Goal: Communication & Community: Answer question/provide support

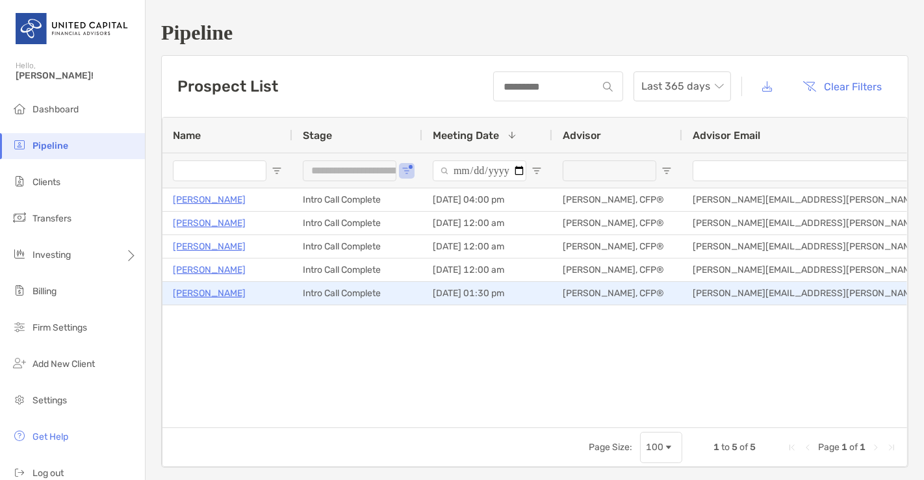
click at [214, 292] on p "[PERSON_NAME]" at bounding box center [209, 293] width 73 height 16
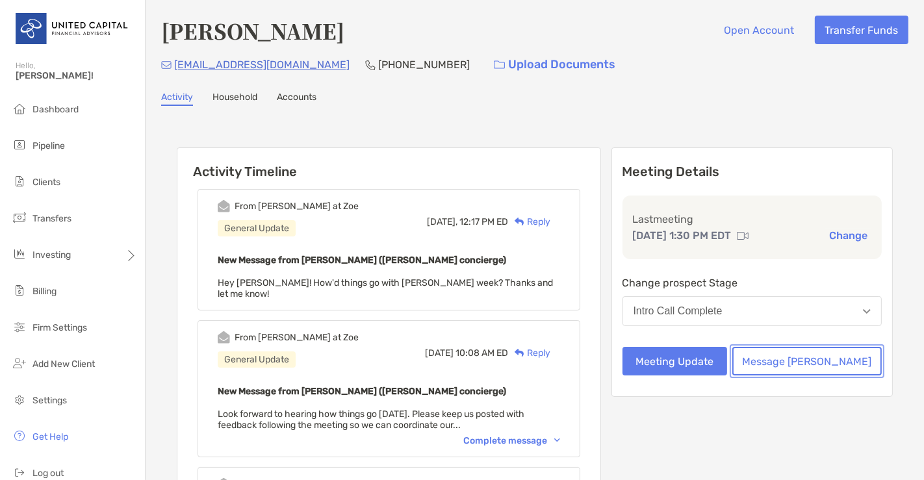
click at [803, 353] on button "Message [PERSON_NAME]" at bounding box center [806, 361] width 149 height 29
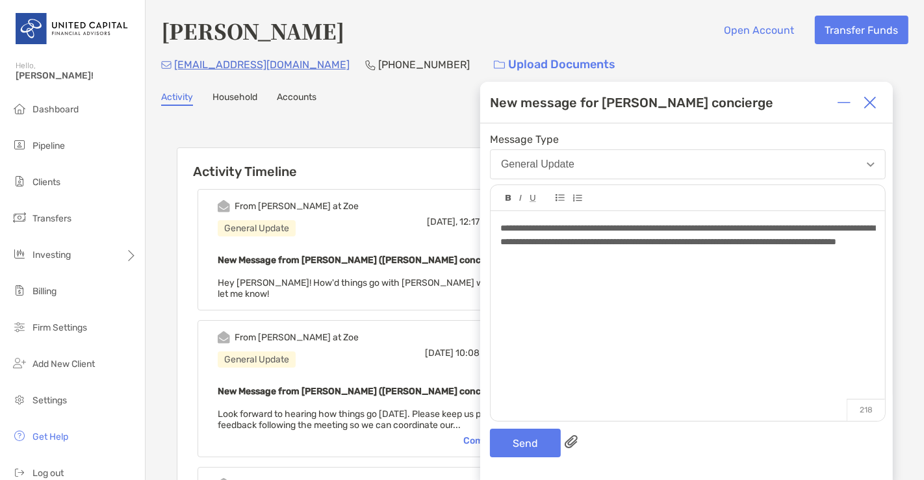
click at [558, 227] on span "**********" at bounding box center [687, 235] width 374 height 23
click at [641, 241] on span "**********" at bounding box center [687, 235] width 374 height 23
click at [753, 242] on span "**********" at bounding box center [687, 235] width 374 height 23
click at [532, 437] on button "Send" at bounding box center [525, 443] width 71 height 29
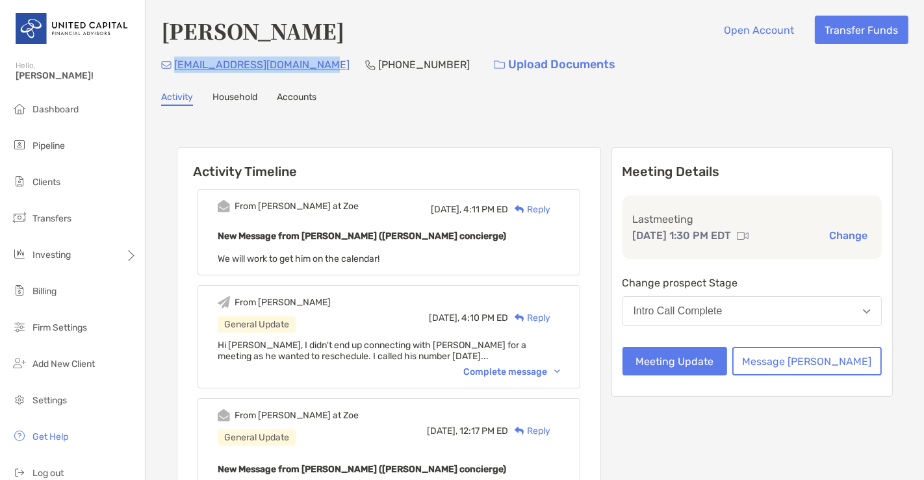
drag, startPoint x: 312, startPoint y: 60, endPoint x: 174, endPoint y: 62, distance: 137.8
click at [174, 62] on div "jasonallenparris@gmail.com (802) 999-3157 Upload Documents" at bounding box center [534, 65] width 747 height 28
copy p "jasonallenparris@gmail.com"
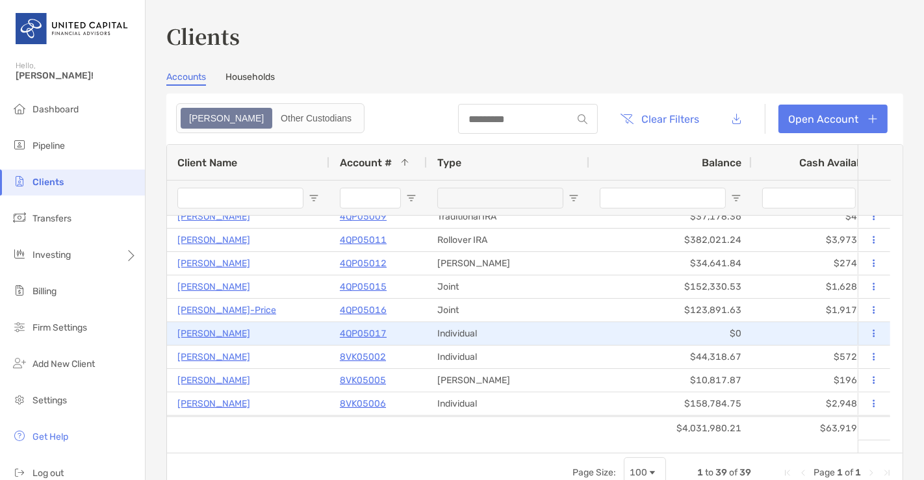
scroll to position [174, 0]
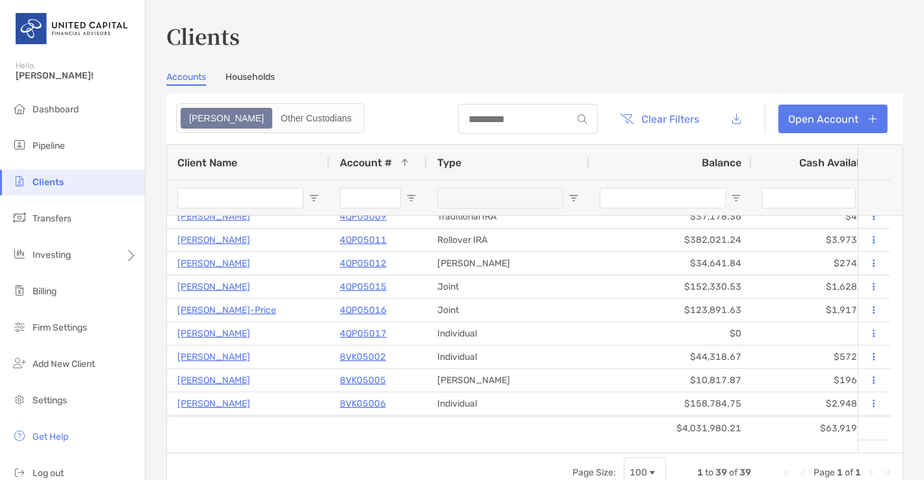
click at [409, 199] on span "Open Filter Menu" at bounding box center [411, 198] width 10 height 10
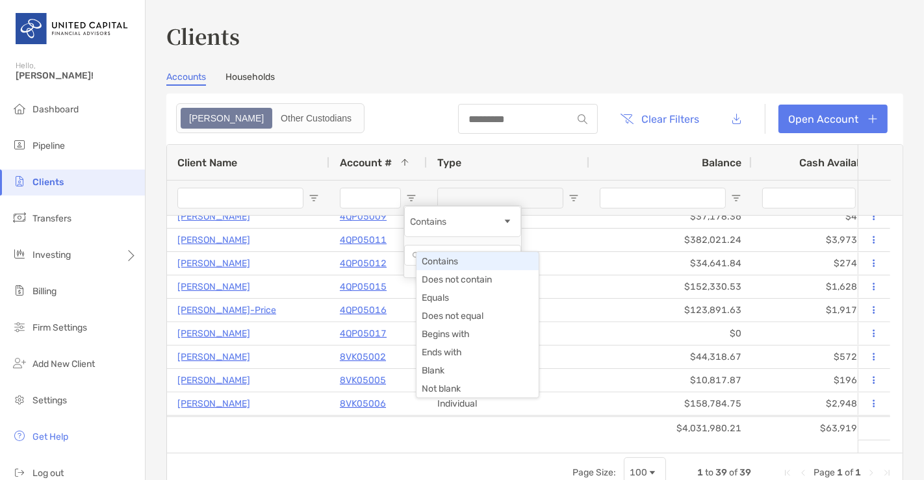
click at [521, 224] on div "Contains" at bounding box center [462, 221] width 117 height 31
click at [519, 224] on div "Contains" at bounding box center [462, 221] width 117 height 31
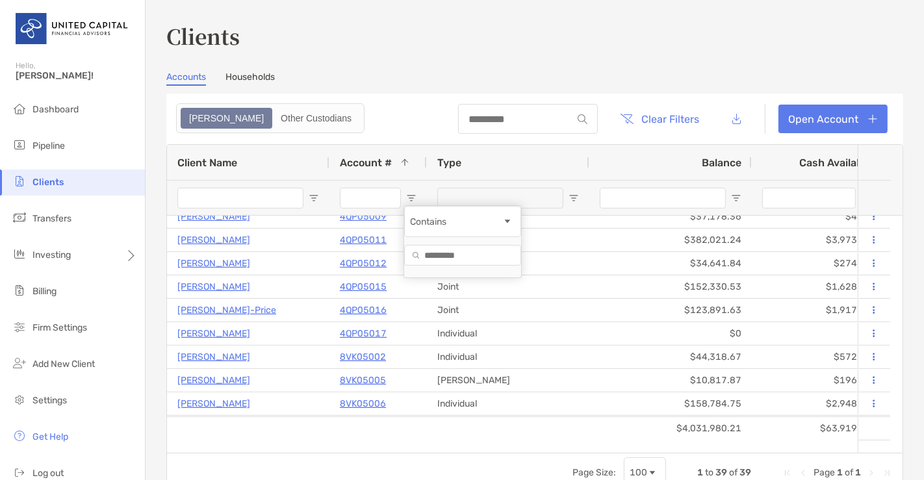
click at [499, 266] on input "Filter Value" at bounding box center [462, 255] width 117 height 21
click at [415, 201] on span "Open Filter Menu" at bounding box center [411, 198] width 10 height 10
click at [411, 199] on span "Open Filter Menu" at bounding box center [411, 198] width 10 height 10
click at [81, 152] on li "Pipeline" at bounding box center [72, 146] width 145 height 26
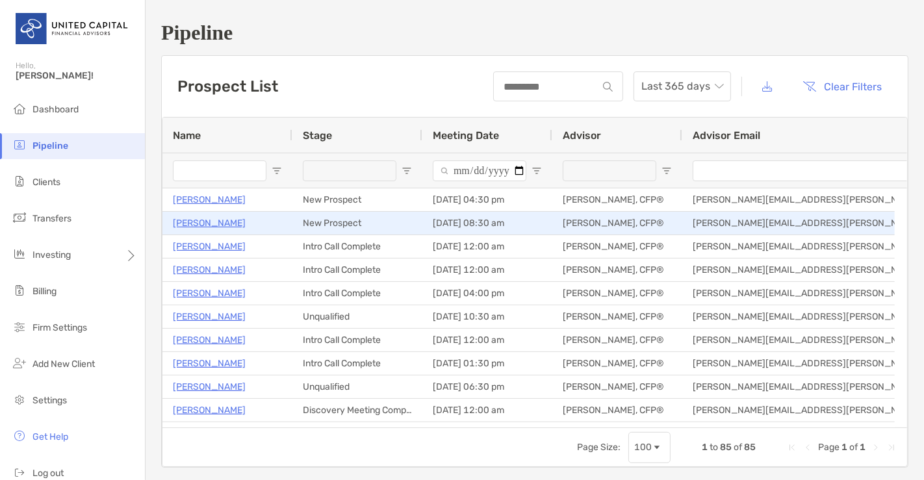
type input "**********"
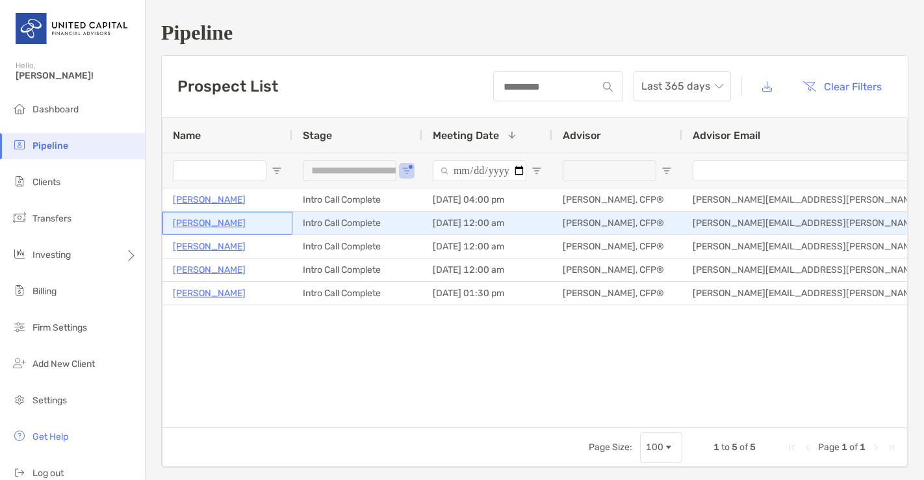
click at [228, 220] on p "Satyadev Sannapu" at bounding box center [209, 223] width 73 height 16
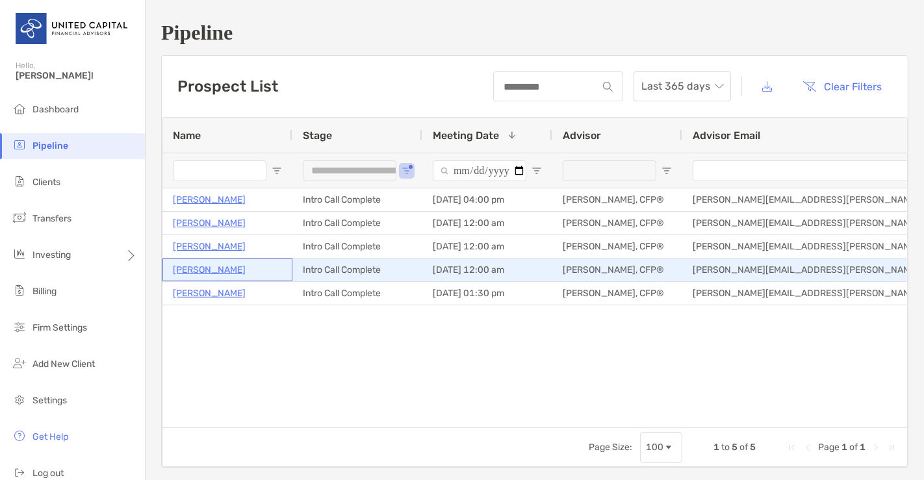
click at [236, 270] on p "Lynsey Vallandingham" at bounding box center [209, 270] width 73 height 16
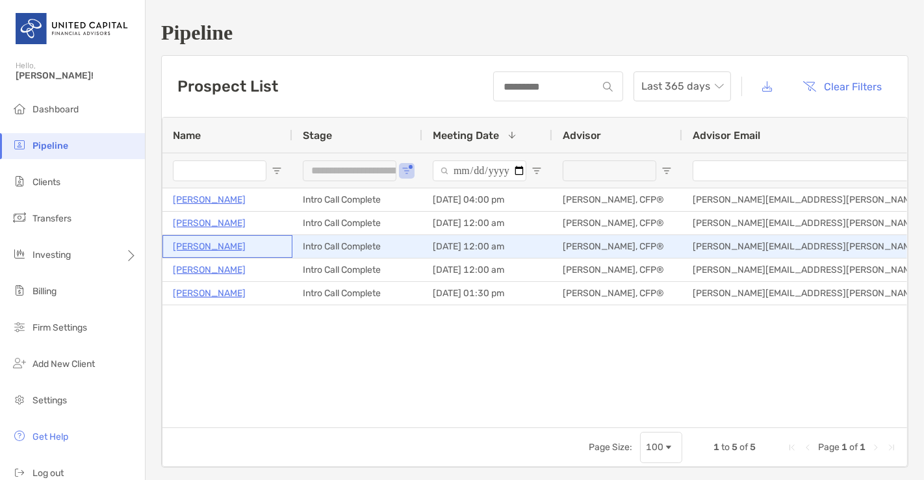
click at [202, 242] on p "[PERSON_NAME]" at bounding box center [209, 246] width 73 height 16
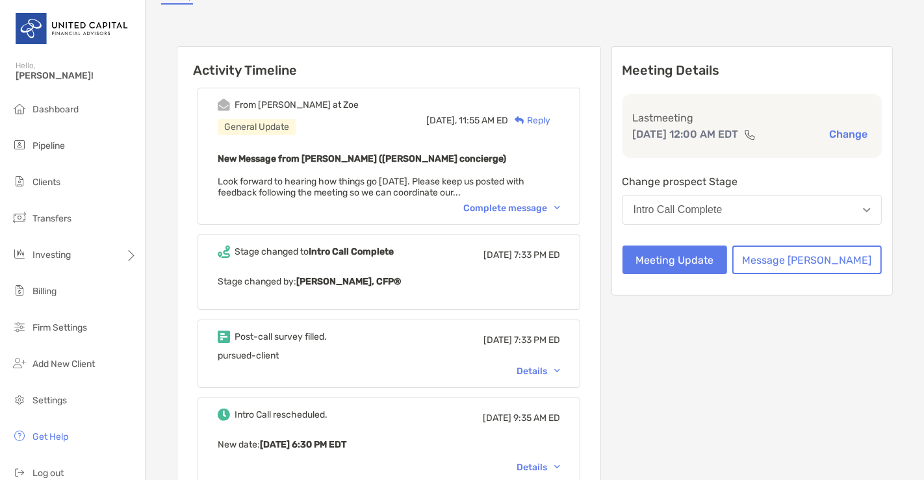
scroll to position [130, 0]
click at [551, 362] on div "Post-call survey filled. [DATE] 7:33 PM ED pursued-client Details" at bounding box center [389, 353] width 383 height 68
click at [549, 365] on div "Details" at bounding box center [539, 370] width 44 height 11
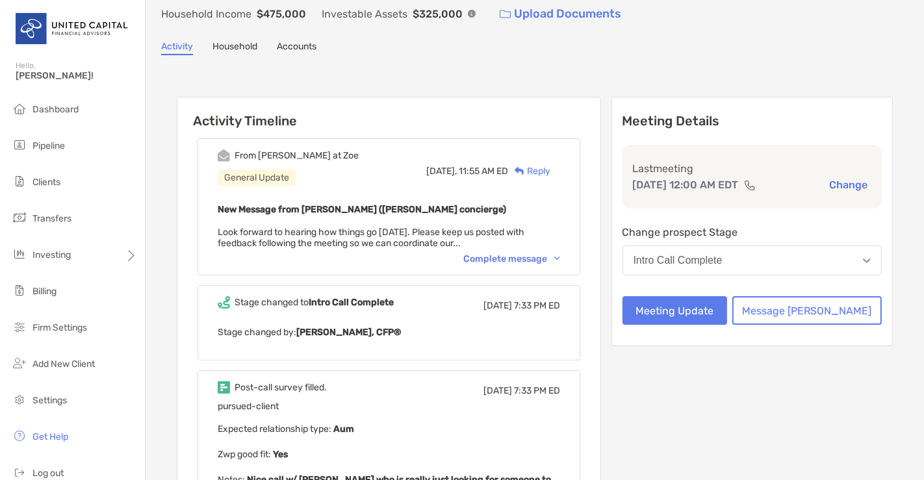
scroll to position [0, 0]
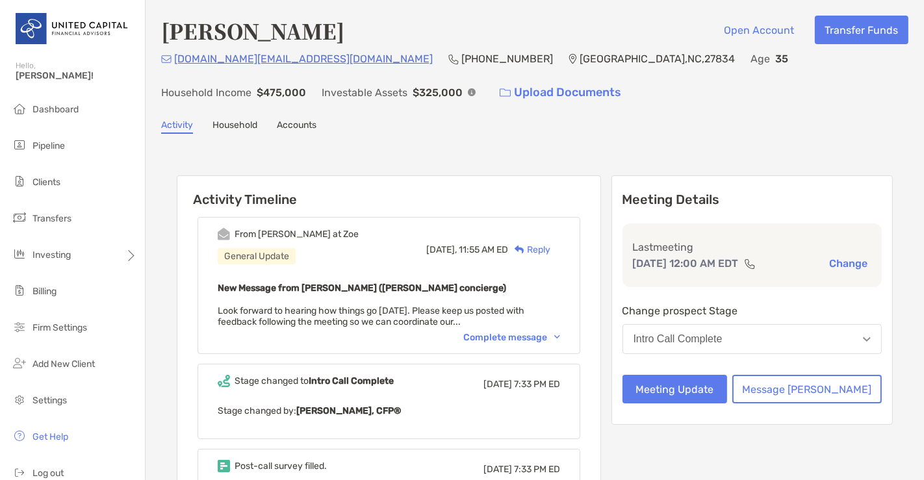
click at [845, 375] on button "Message [PERSON_NAME]" at bounding box center [806, 389] width 149 height 29
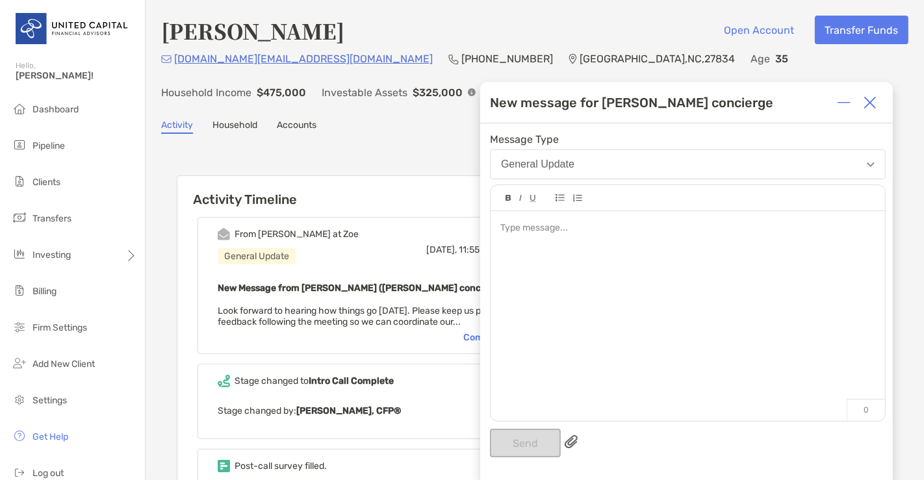
click at [845, 374] on div at bounding box center [688, 309] width 394 height 197
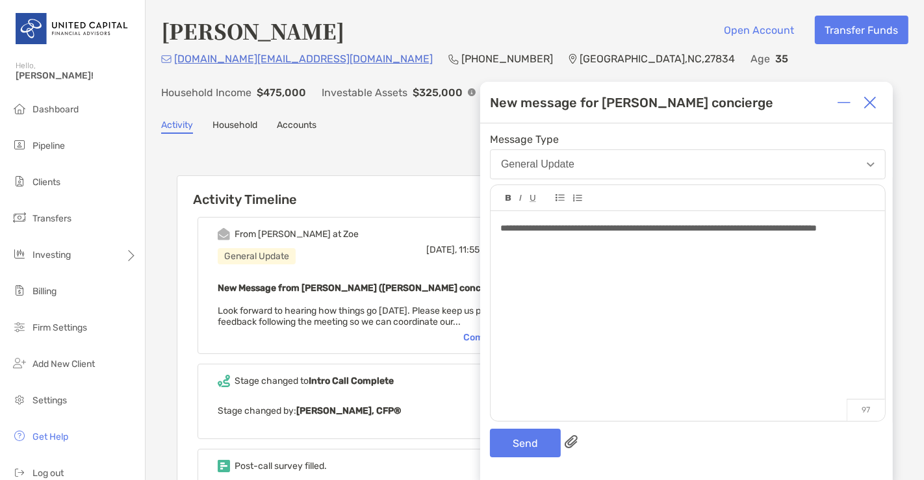
click at [518, 233] on span "**********" at bounding box center [658, 228] width 316 height 9
click at [572, 235] on div "**********" at bounding box center [687, 229] width 374 height 14
click at [635, 235] on div "**********" at bounding box center [687, 229] width 374 height 14
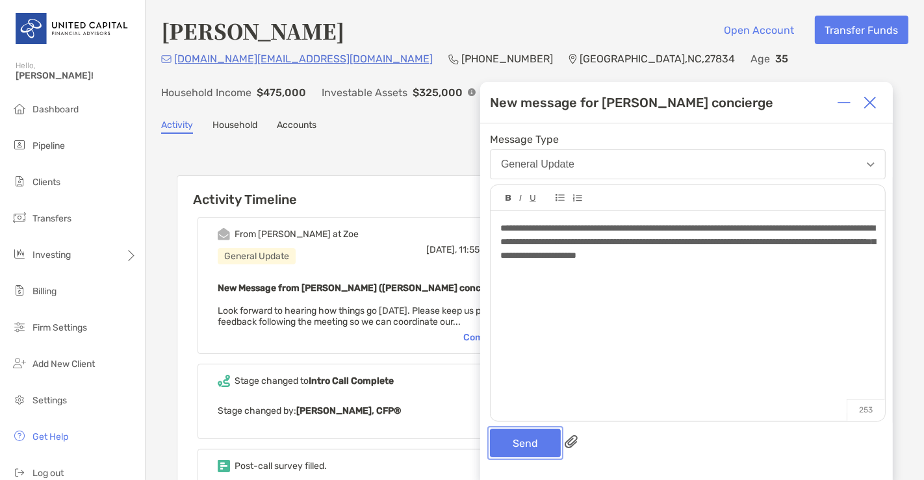
click at [522, 439] on button "Send" at bounding box center [525, 443] width 71 height 29
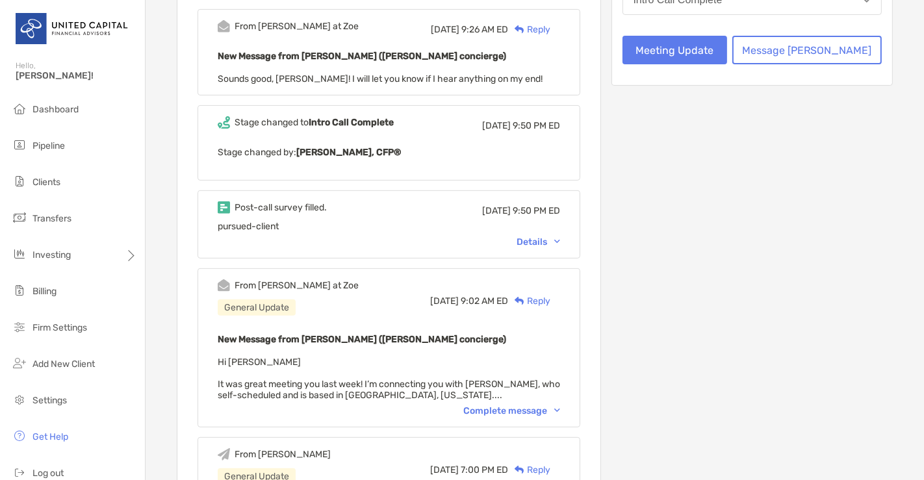
scroll to position [339, 0]
click at [551, 238] on div "Details" at bounding box center [539, 242] width 44 height 11
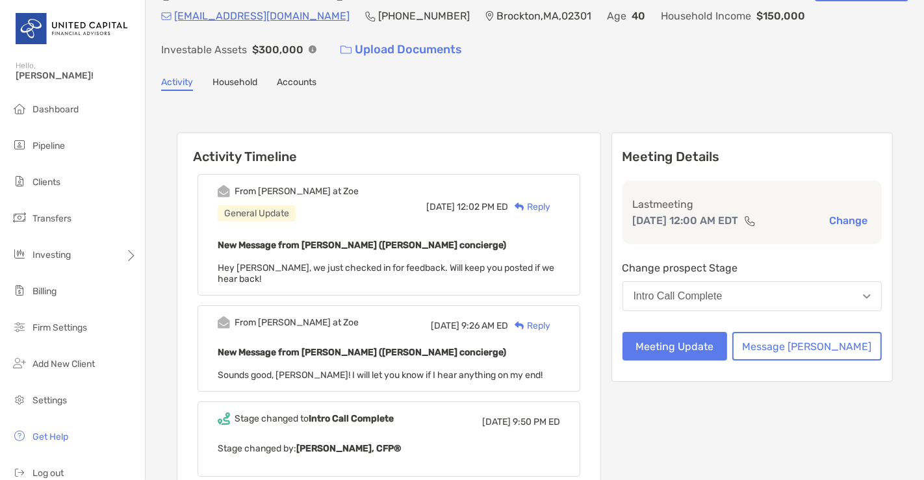
scroll to position [43, 0]
click at [846, 346] on button "Message Zoe" at bounding box center [806, 346] width 149 height 29
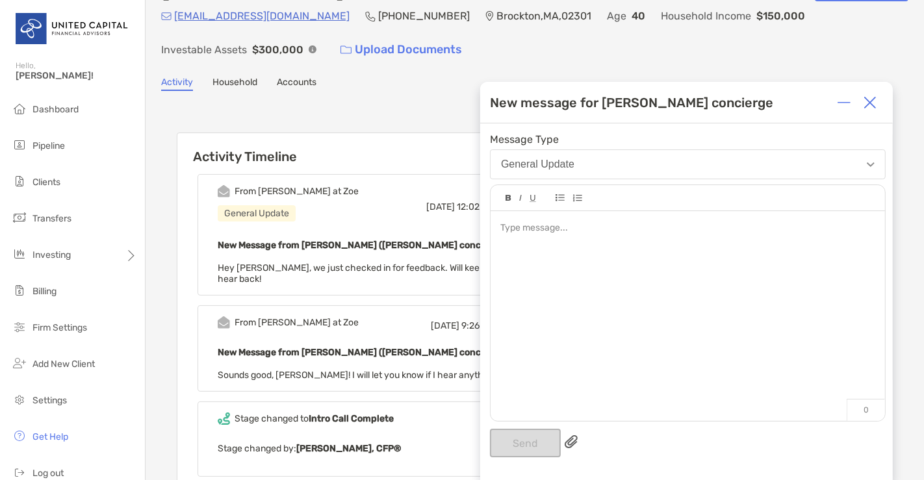
click at [455, 294] on div "From Matthew at Zoe General Update Thu, Aug 14 12:02 PM ED Reply New Message fr…" at bounding box center [389, 235] width 383 height 122
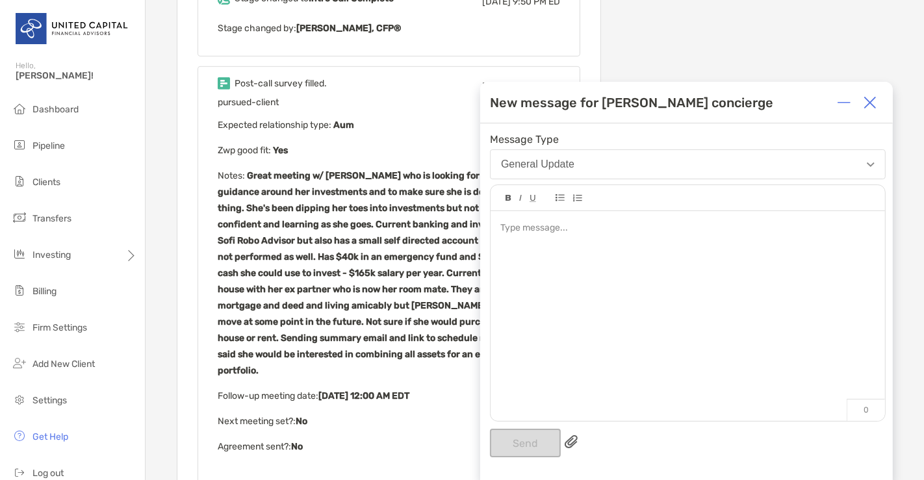
click at [620, 233] on div at bounding box center [687, 229] width 374 height 14
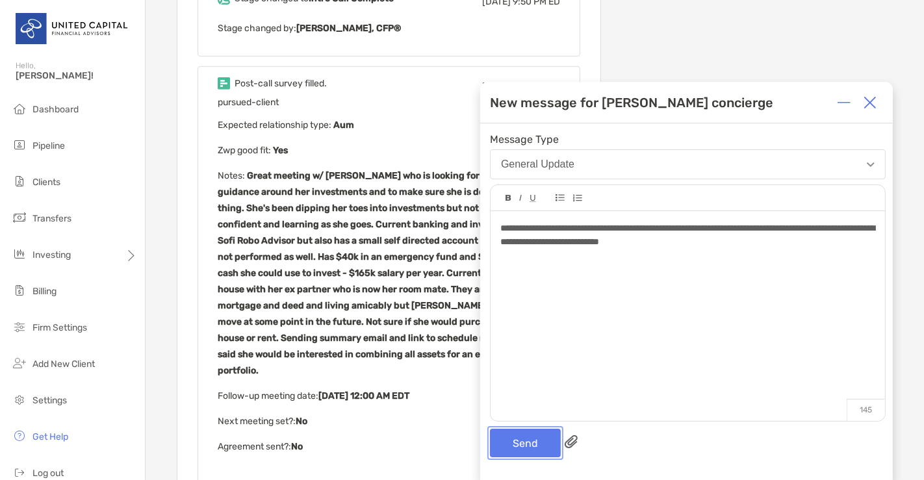
click at [514, 441] on button "Send" at bounding box center [525, 443] width 71 height 29
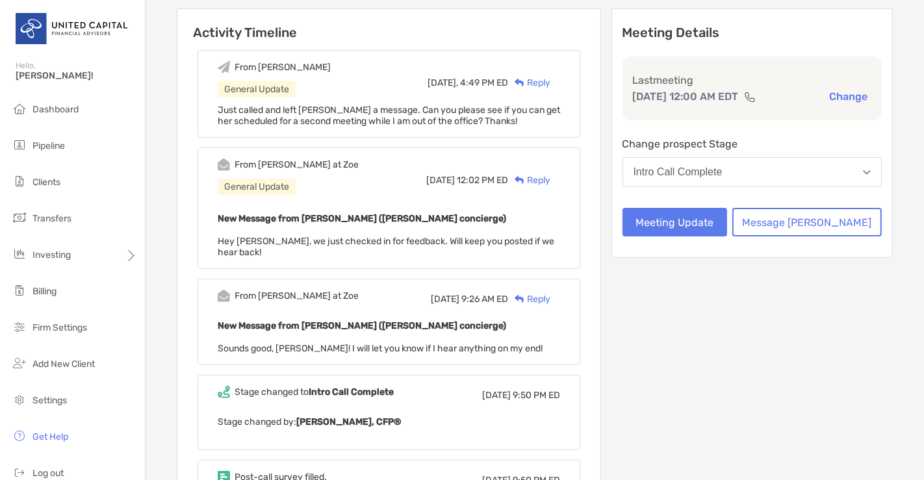
scroll to position [167, 0]
click at [825, 91] on button "Change" at bounding box center [848, 97] width 46 height 14
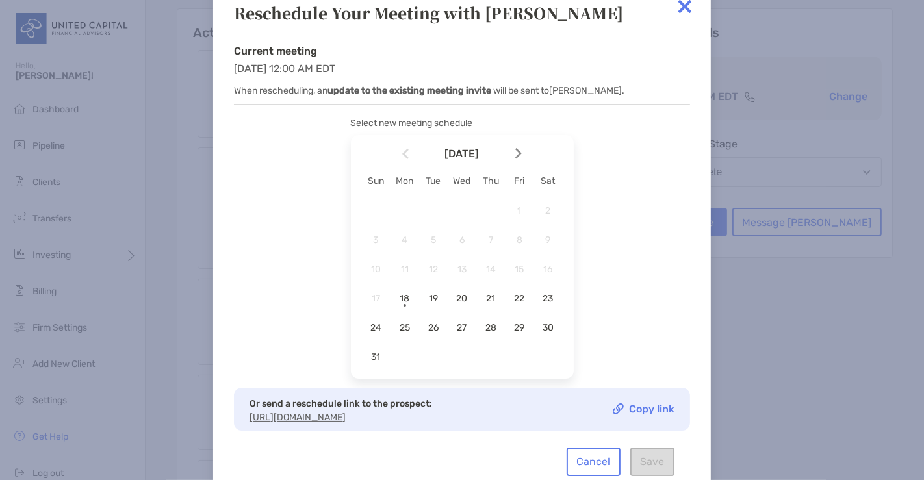
click at [684, 14] on img at bounding box center [685, 7] width 26 height 26
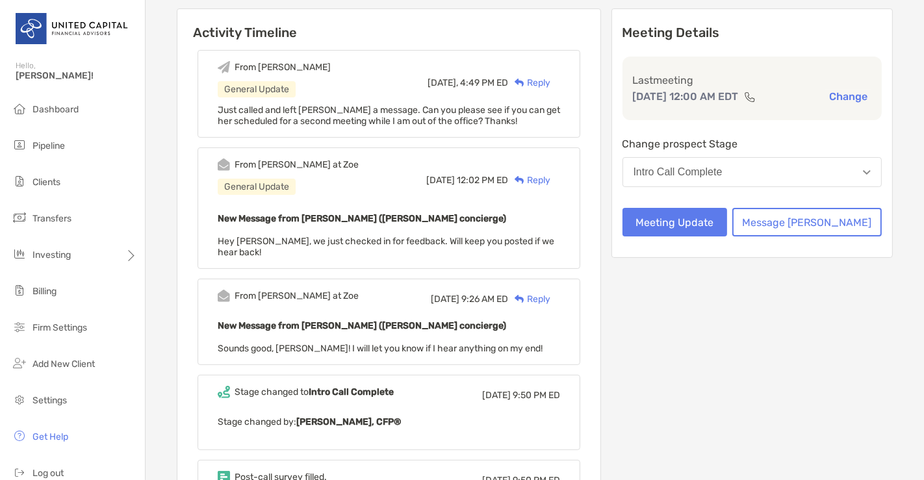
scroll to position [0, 0]
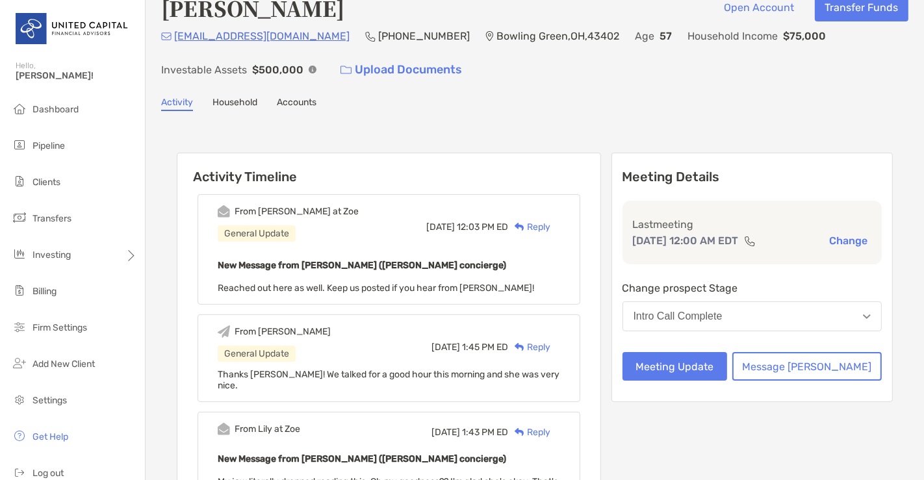
scroll to position [24, 0]
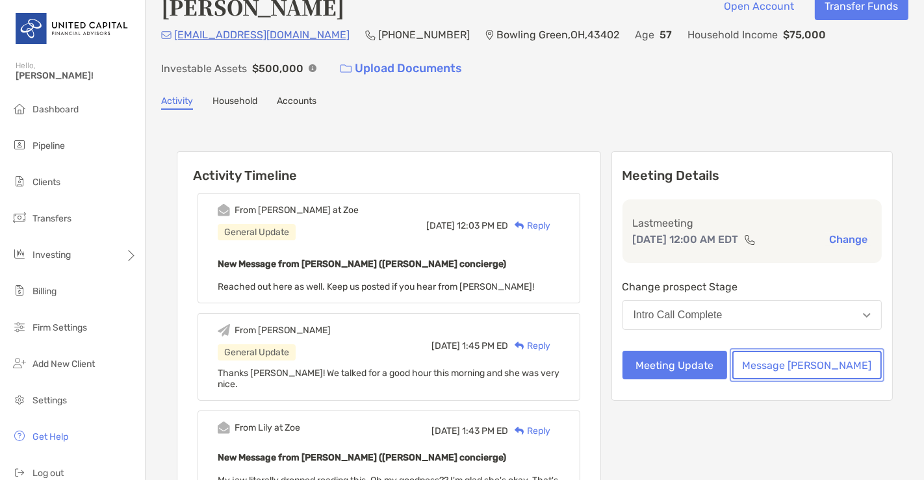
click at [789, 368] on button "Message [PERSON_NAME]" at bounding box center [806, 365] width 149 height 29
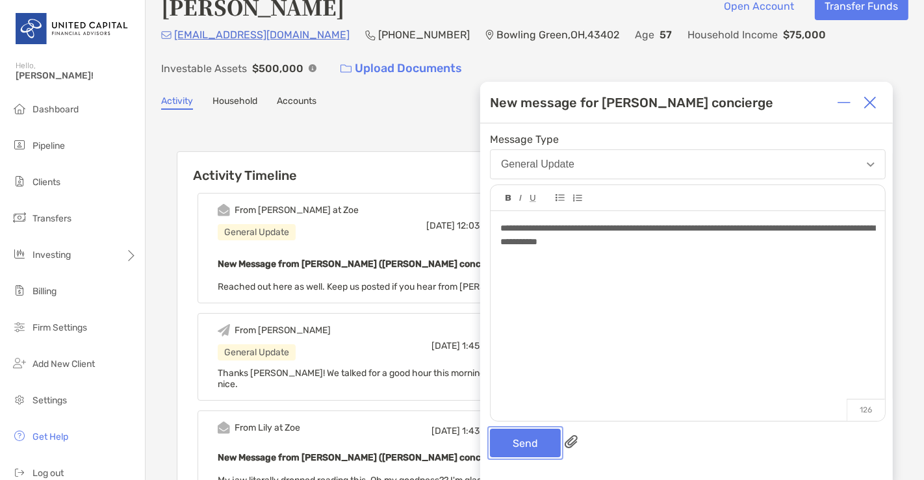
click at [537, 444] on button "Send" at bounding box center [525, 443] width 71 height 29
